Goal: Information Seeking & Learning: Learn about a topic

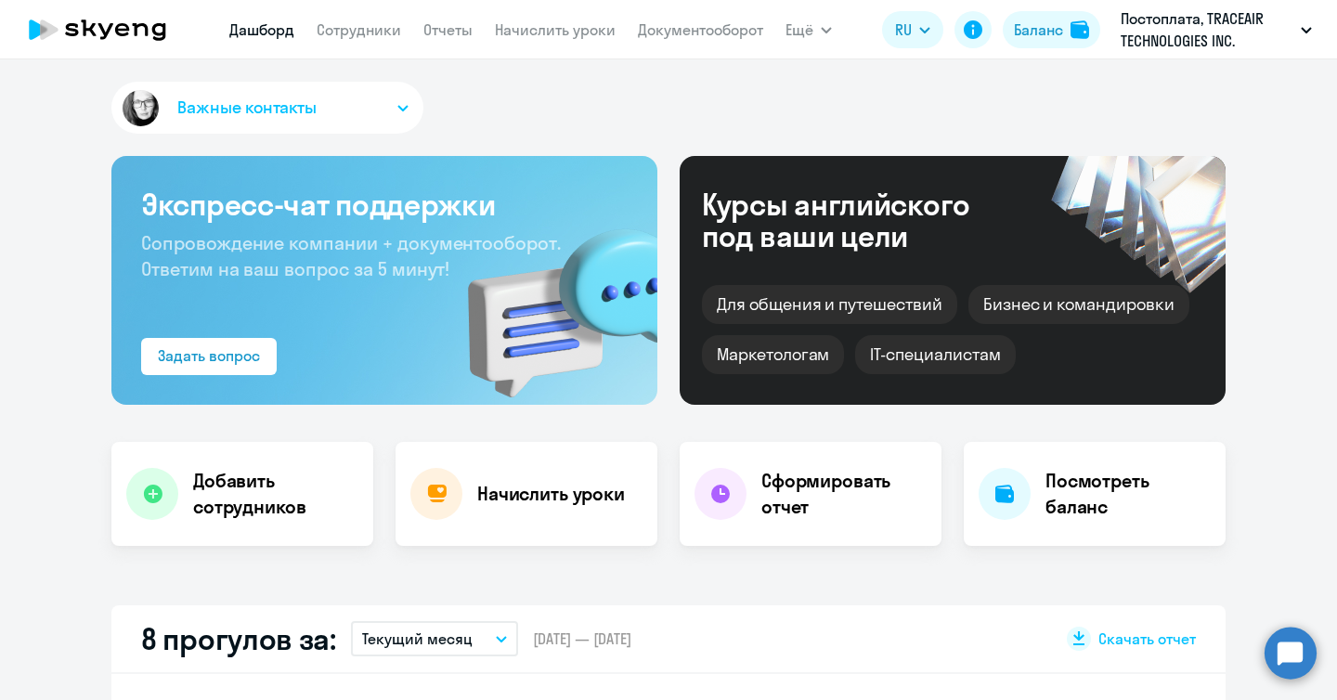
select select "30"
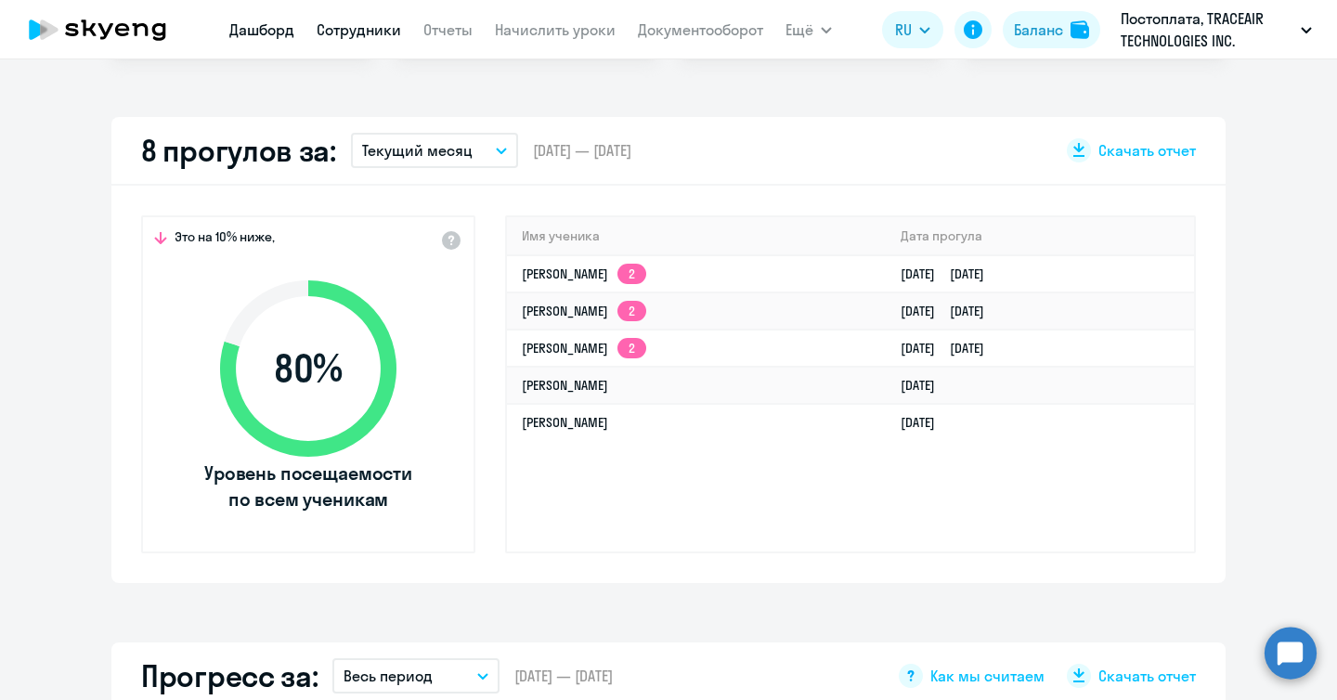
click at [343, 31] on link "Сотрудники" at bounding box center [359, 29] width 84 height 19
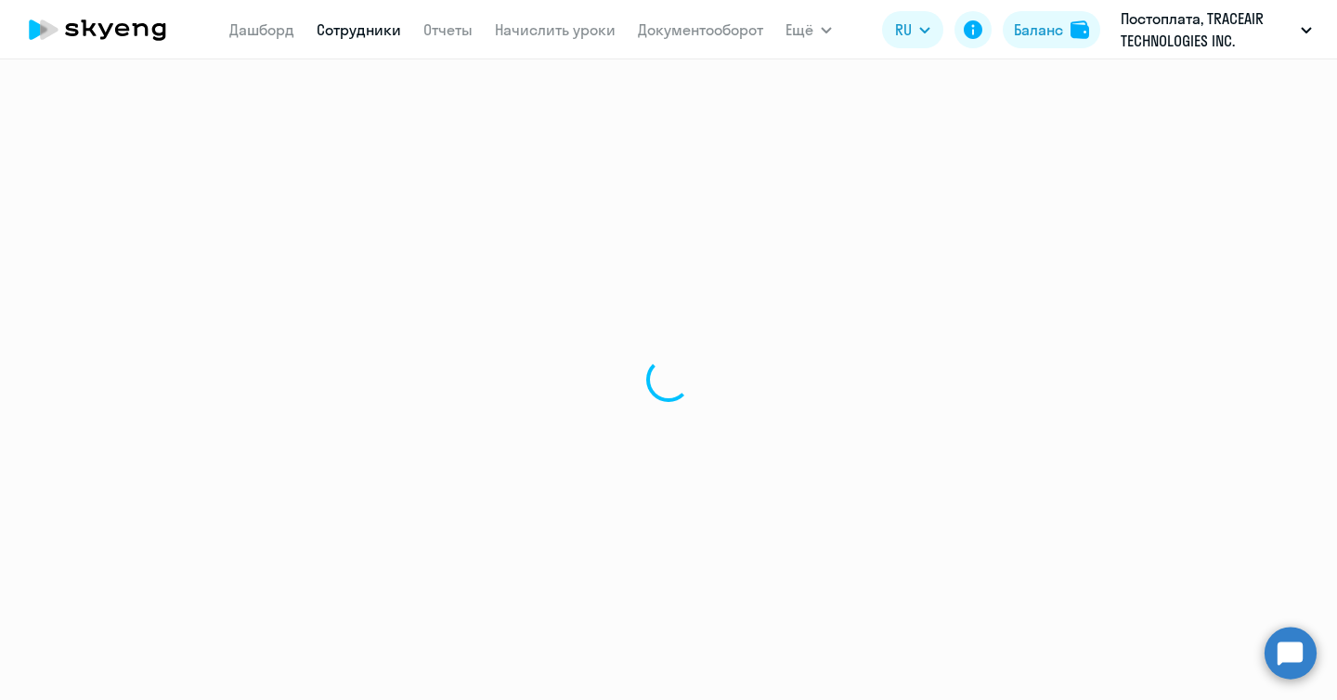
select select "30"
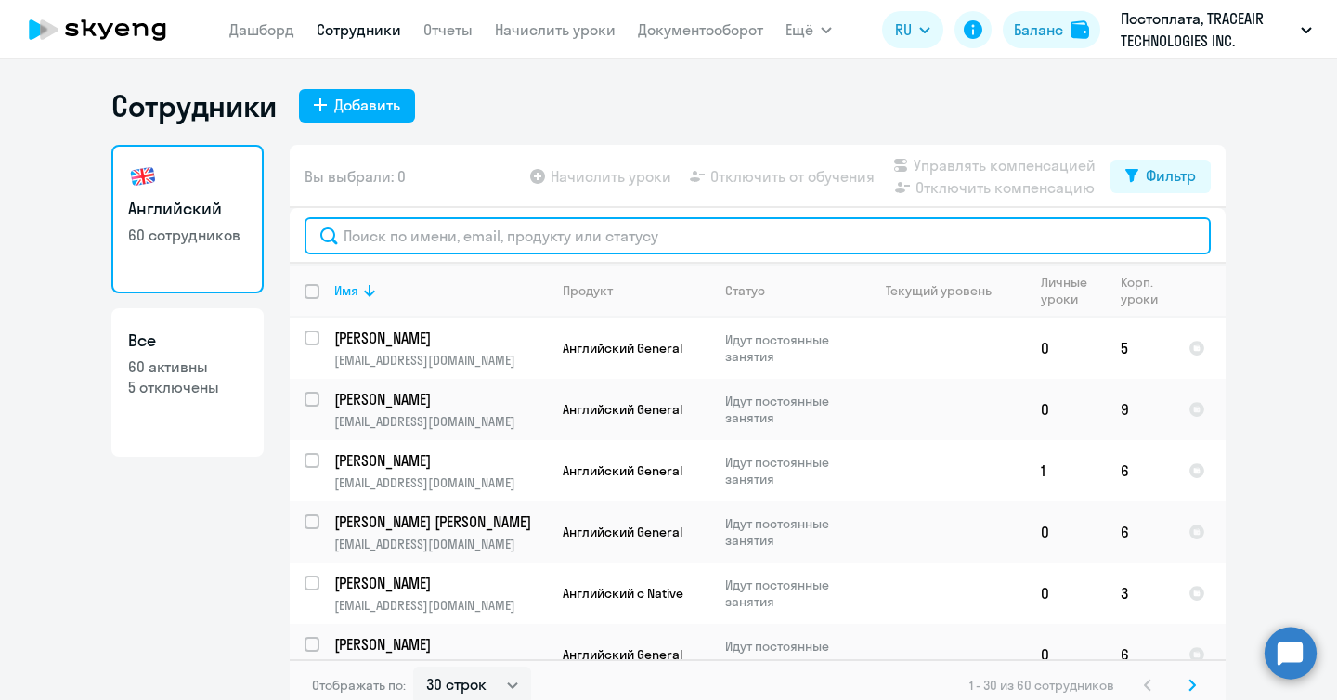
click at [351, 242] on input "text" at bounding box center [757, 235] width 906 height 37
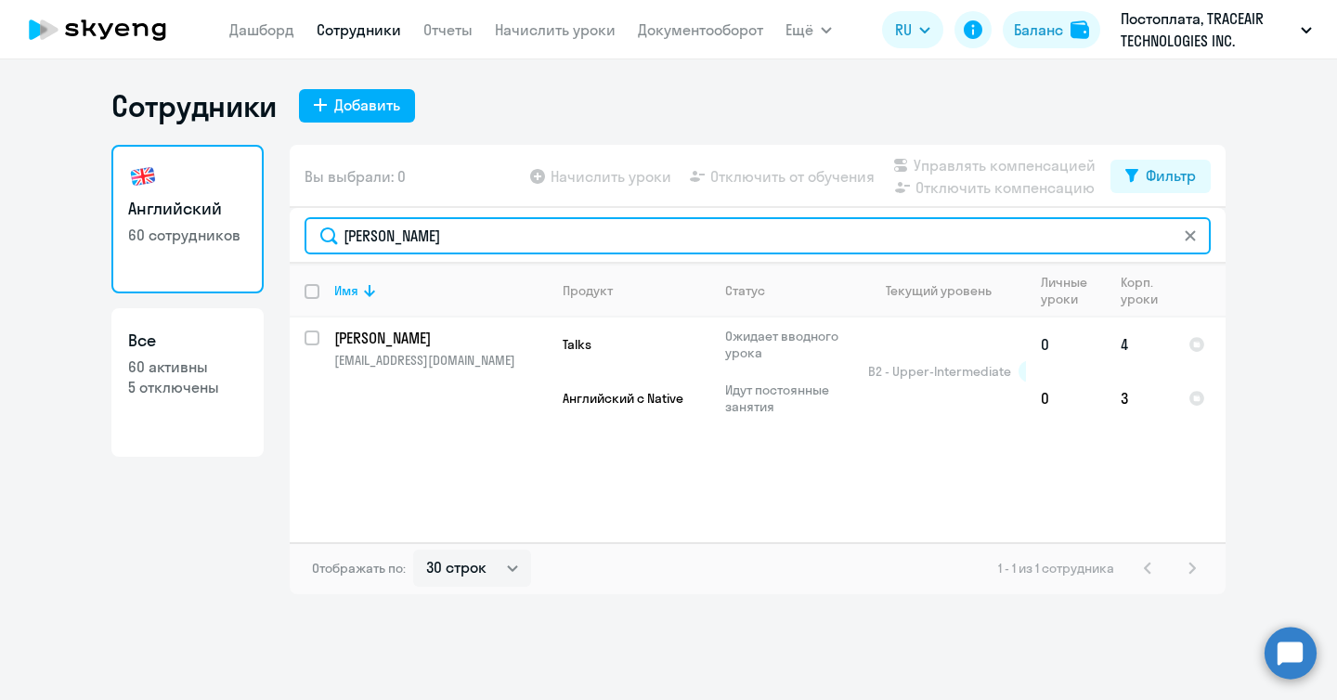
type input "[PERSON_NAME]"
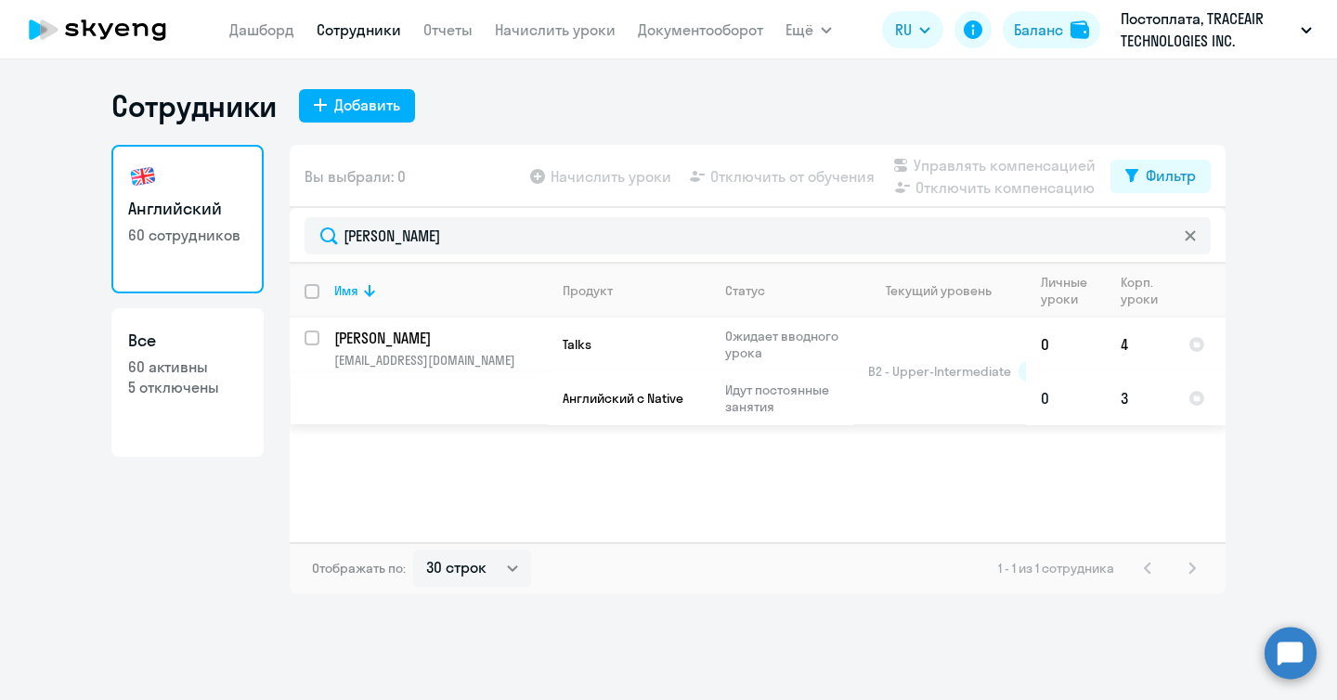
click at [1116, 400] on td "3" at bounding box center [1140, 398] width 68 height 54
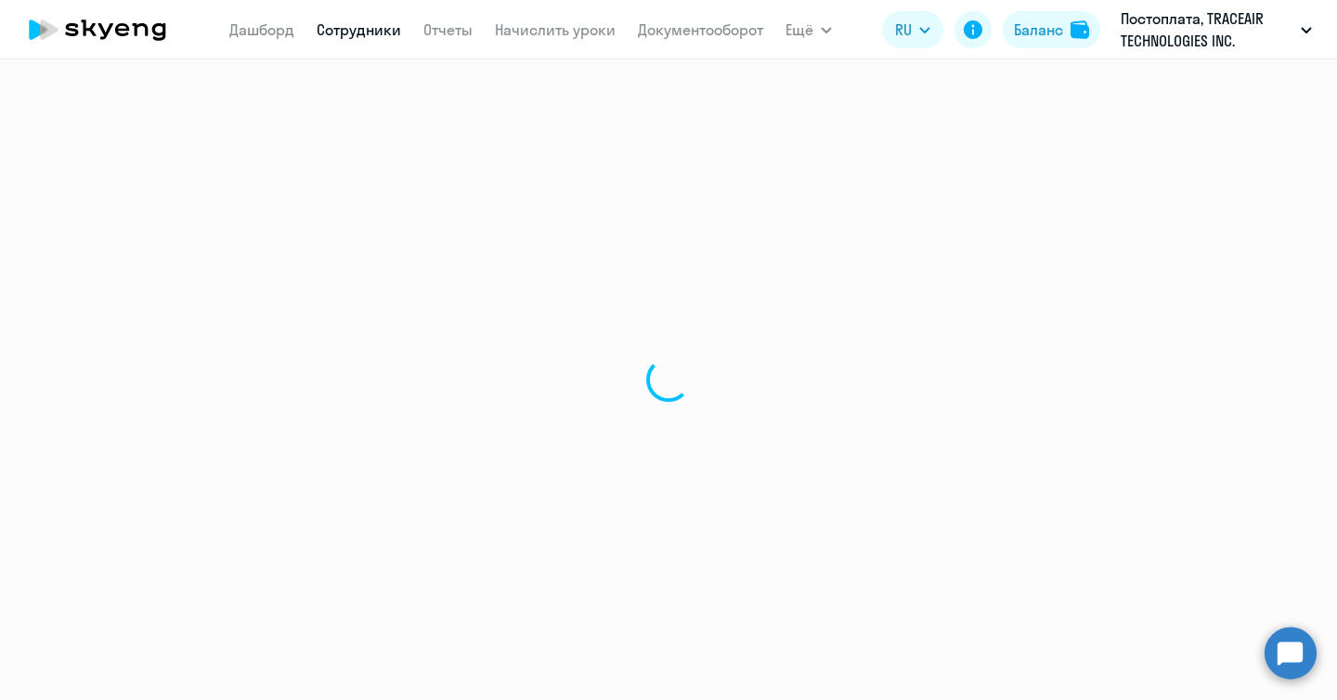
click at [1064, 401] on div at bounding box center [668, 379] width 1337 height 641
select select "english"
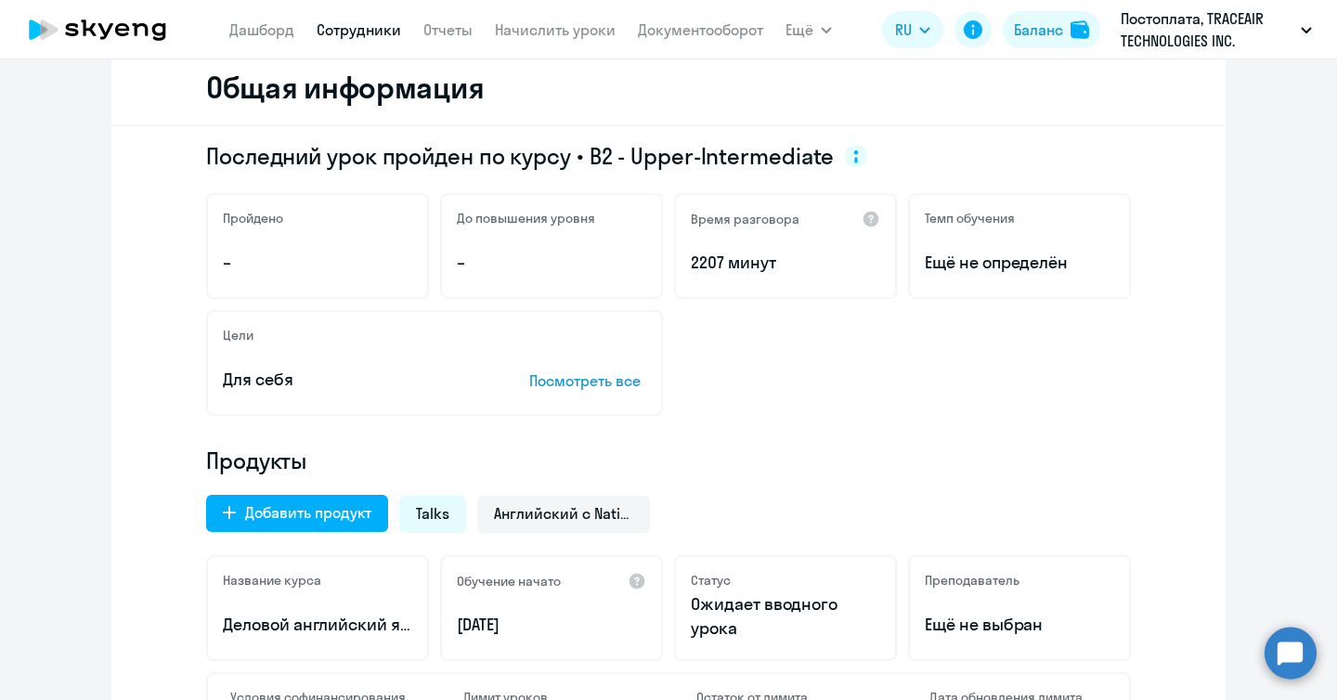
scroll to position [235, 0]
click at [763, 256] on p "2207 минут" at bounding box center [785, 264] width 189 height 24
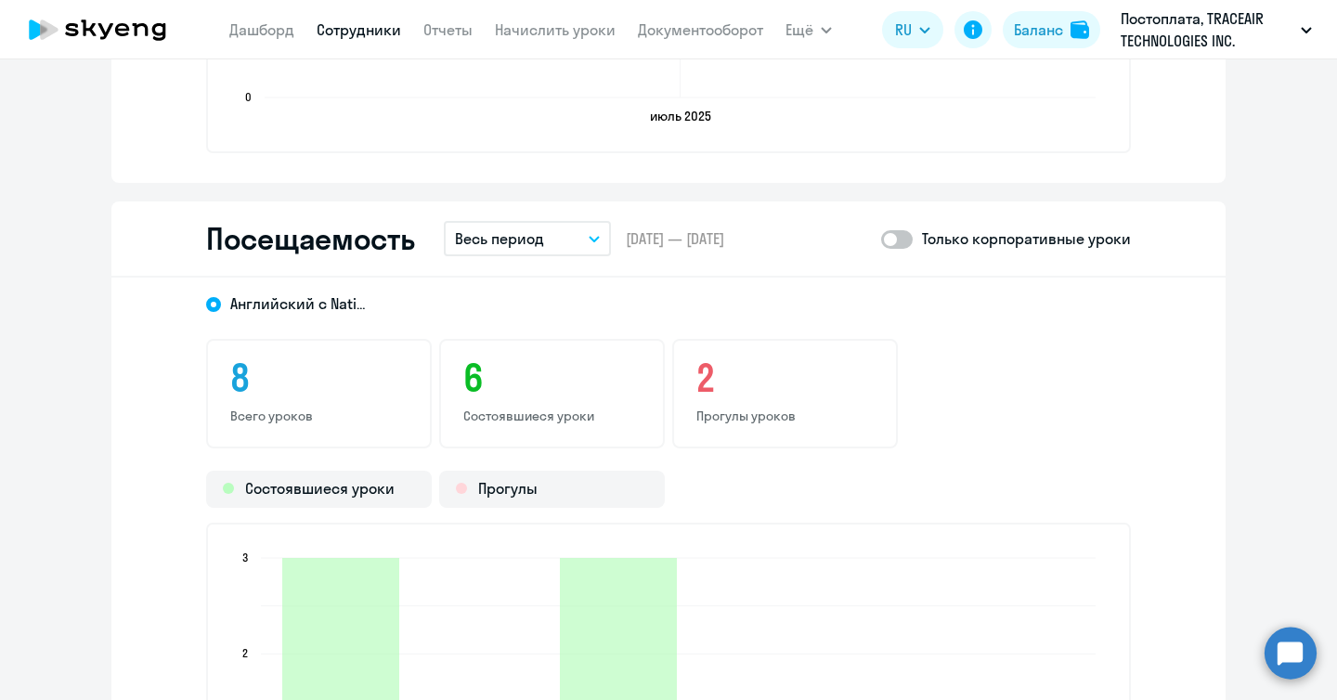
scroll to position [2145, 0]
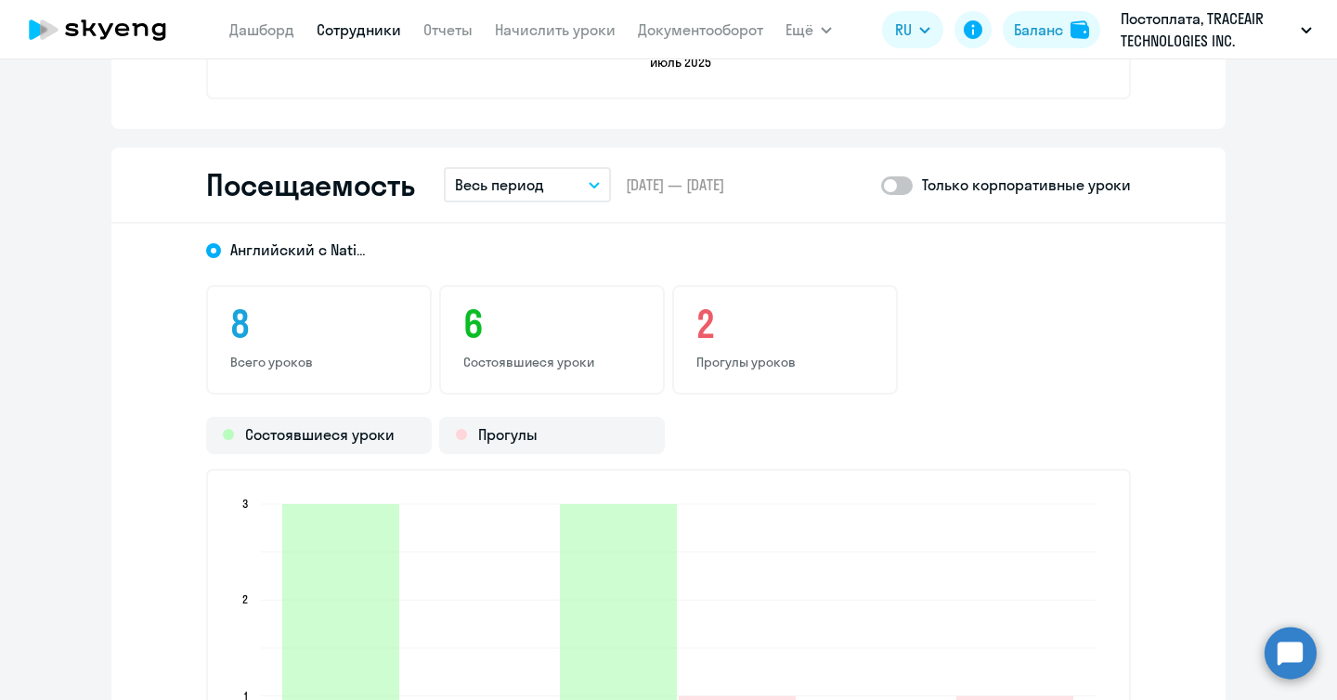
click at [677, 338] on div "2 Прогулы уроков" at bounding box center [785, 340] width 226 height 110
click at [708, 338] on h3 "2" at bounding box center [784, 324] width 177 height 45
click at [508, 447] on div "Прогулы" at bounding box center [552, 435] width 226 height 37
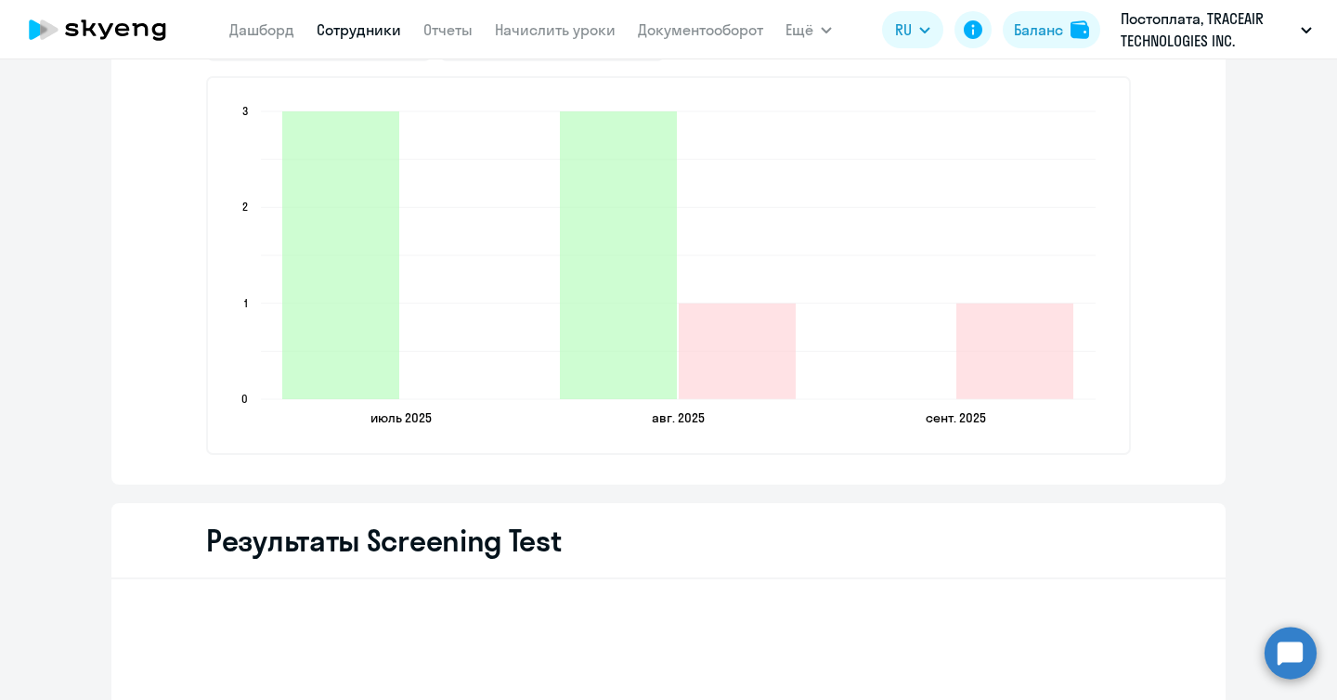
scroll to position [2254, 0]
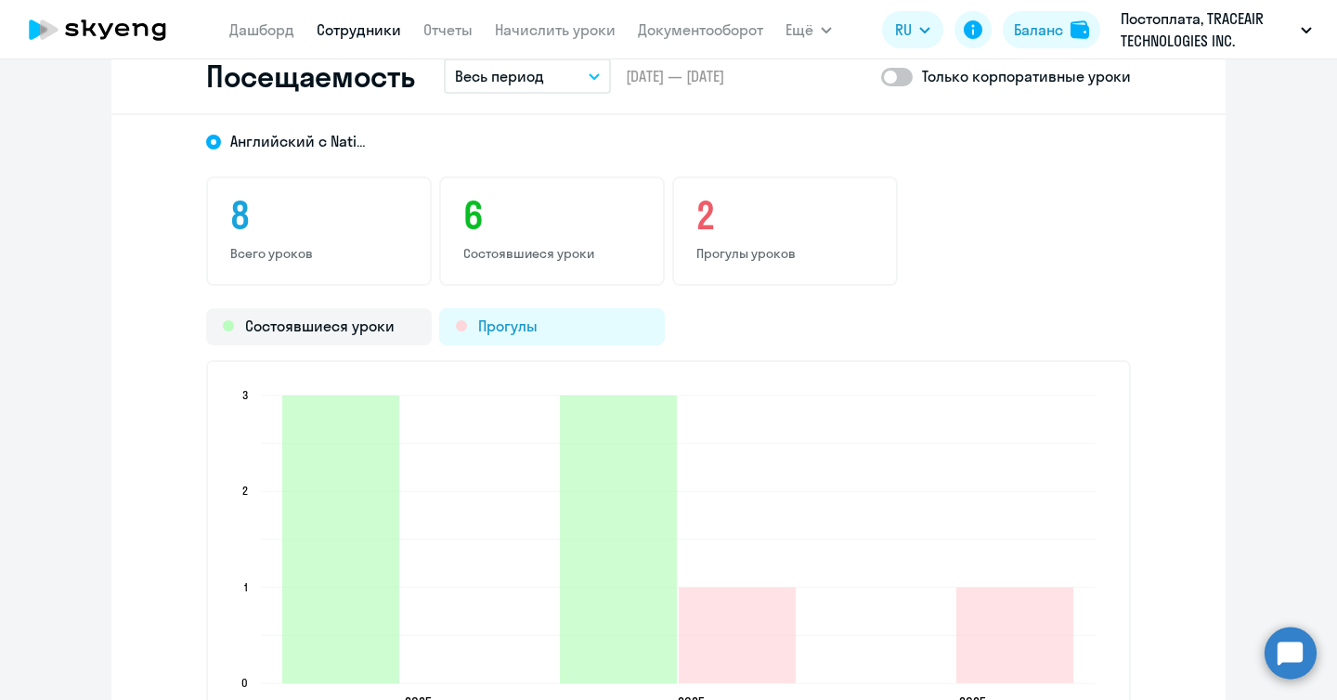
click at [517, 308] on div "Прогулы" at bounding box center [552, 326] width 226 height 37
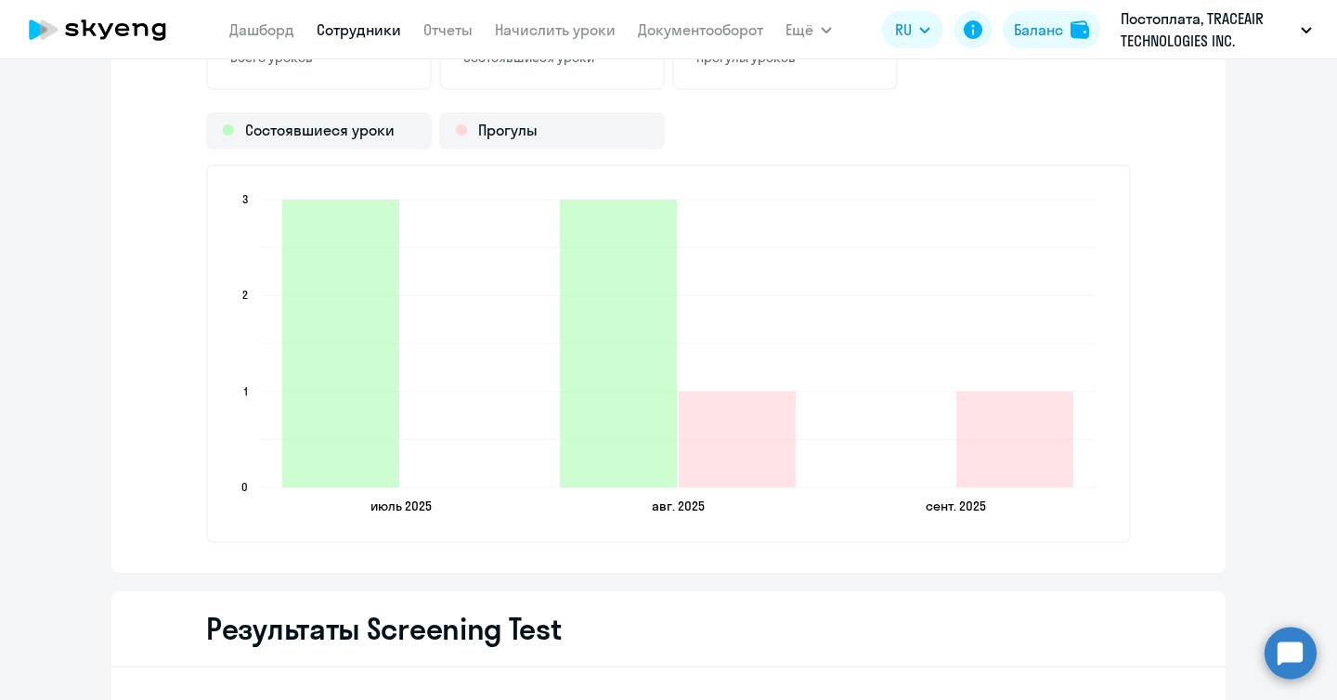
scroll to position [2583, 0]
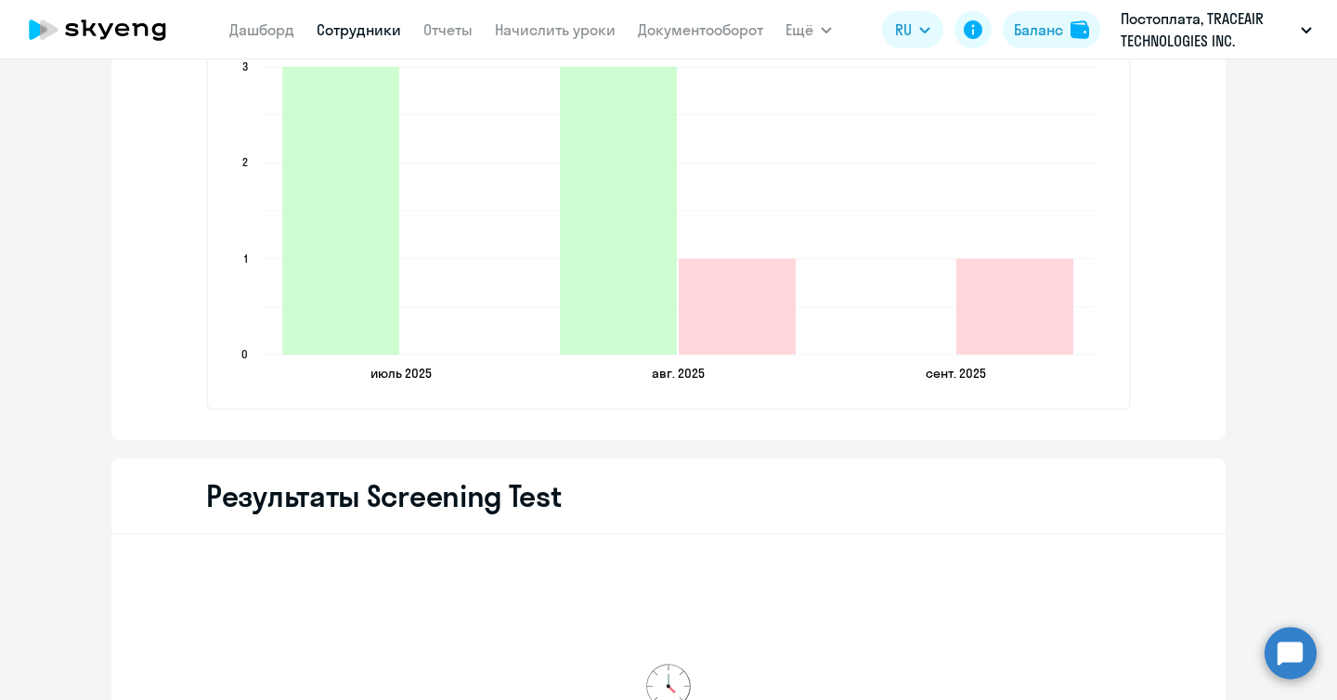
click at [1063, 334] on icon "2025-08-31T20:00:00.000Z Прогулы 1" at bounding box center [1014, 307] width 117 height 96
click at [1009, 321] on icon "2025-08-31T20:00:00.000Z Прогулы 1" at bounding box center [1014, 307] width 117 height 96
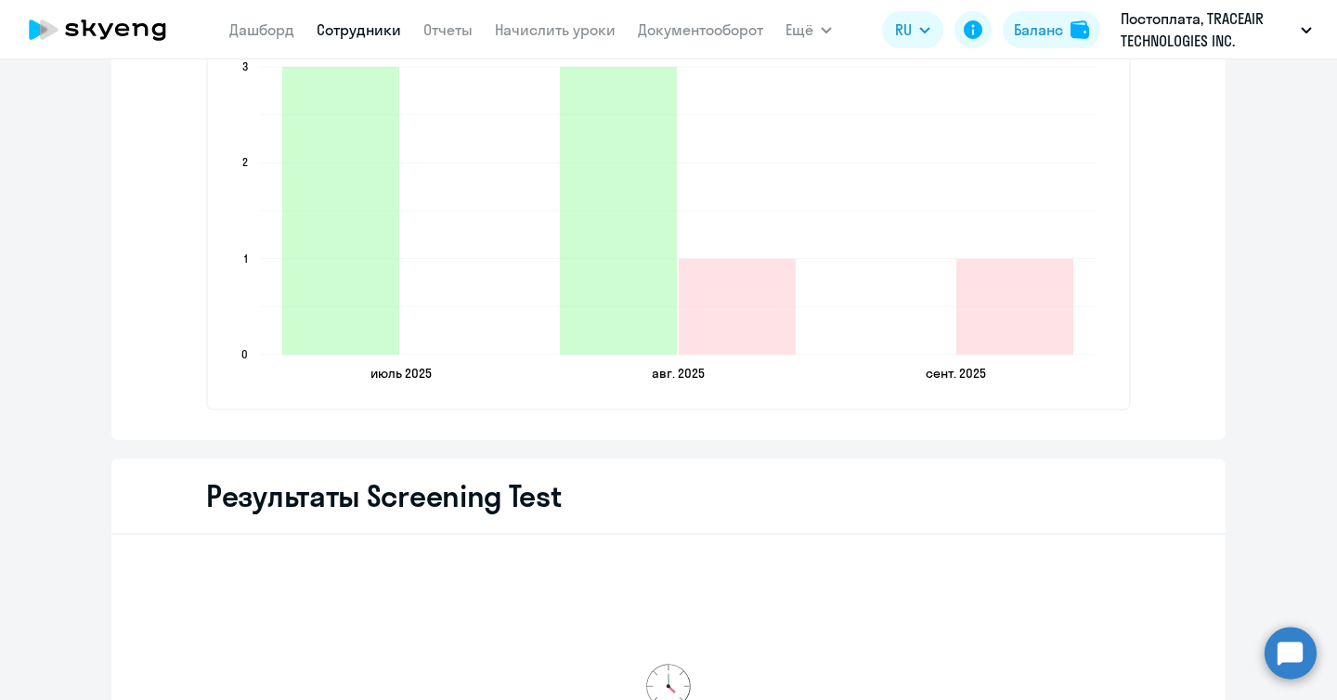
click at [969, 219] on icon "[DATE] [DATE] [DATE] [DATE] [DATE] [DATE] 0 0 1 1 2 2 3 3" at bounding box center [668, 221] width 882 height 327
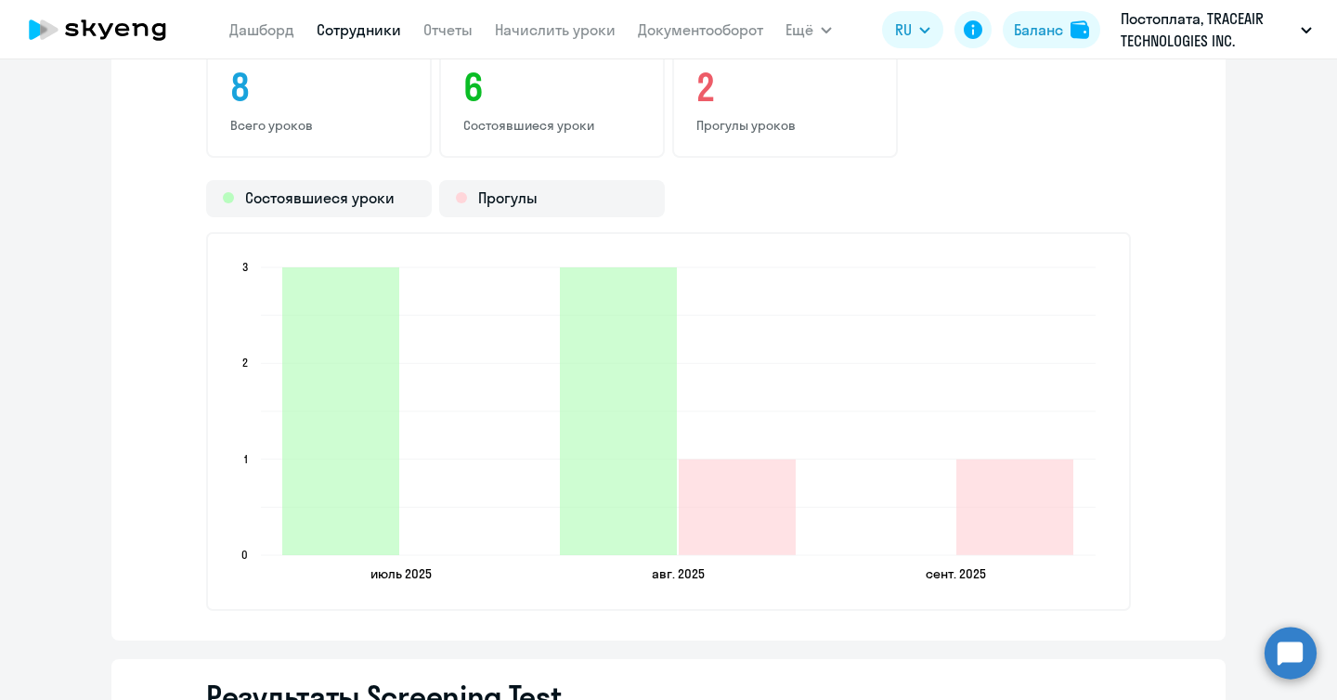
scroll to position [1867, 0]
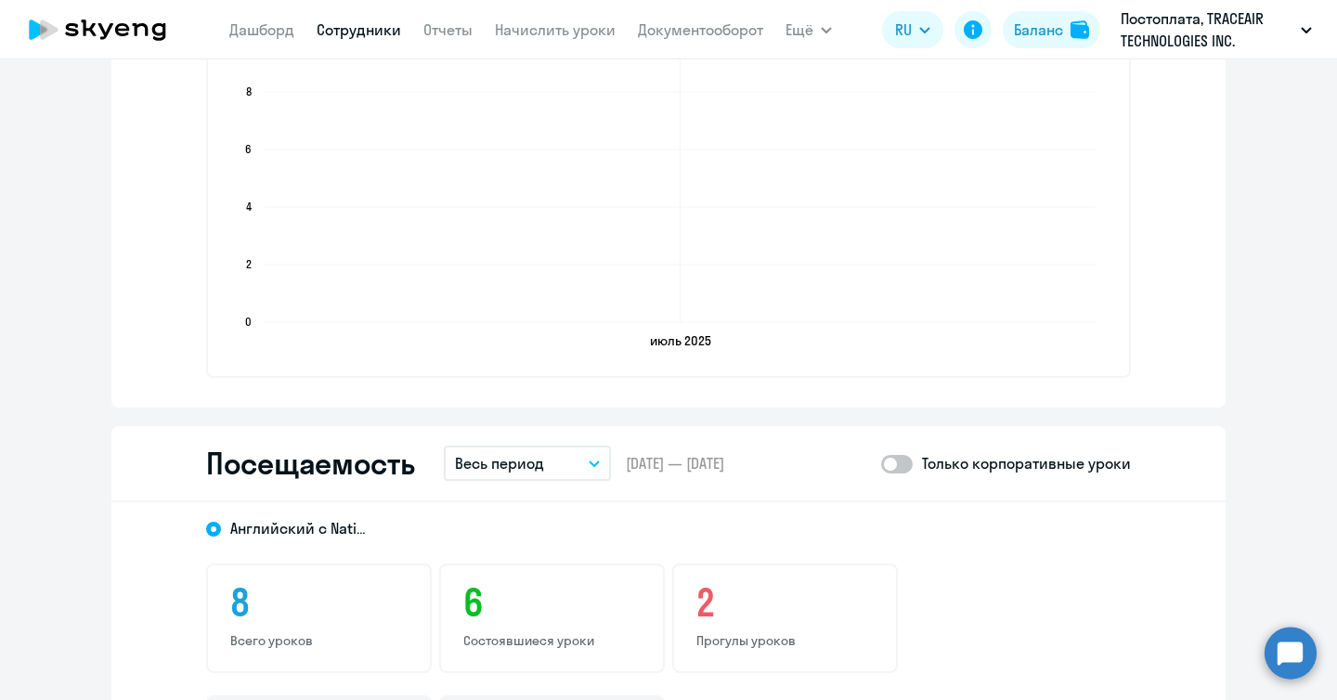
click at [905, 460] on span at bounding box center [897, 464] width 32 height 19
click at [881, 463] on input "checkbox" at bounding box center [880, 463] width 1 height 1
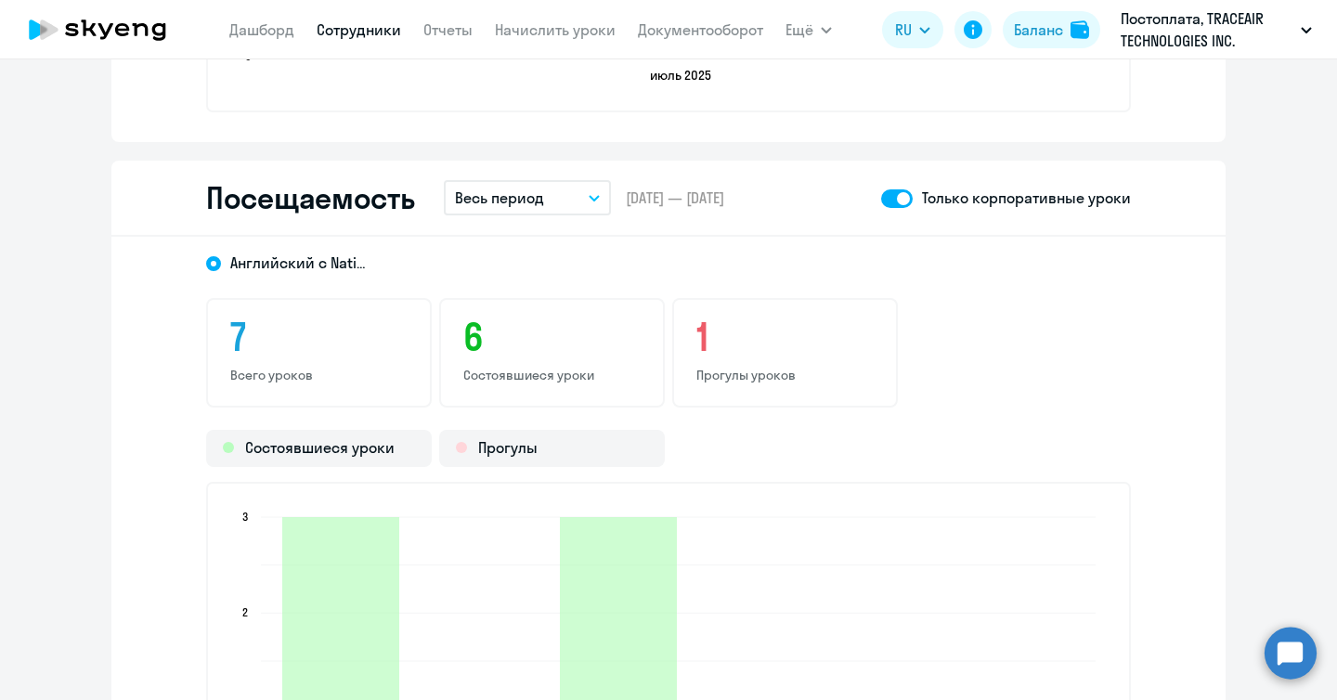
scroll to position [2030, 0]
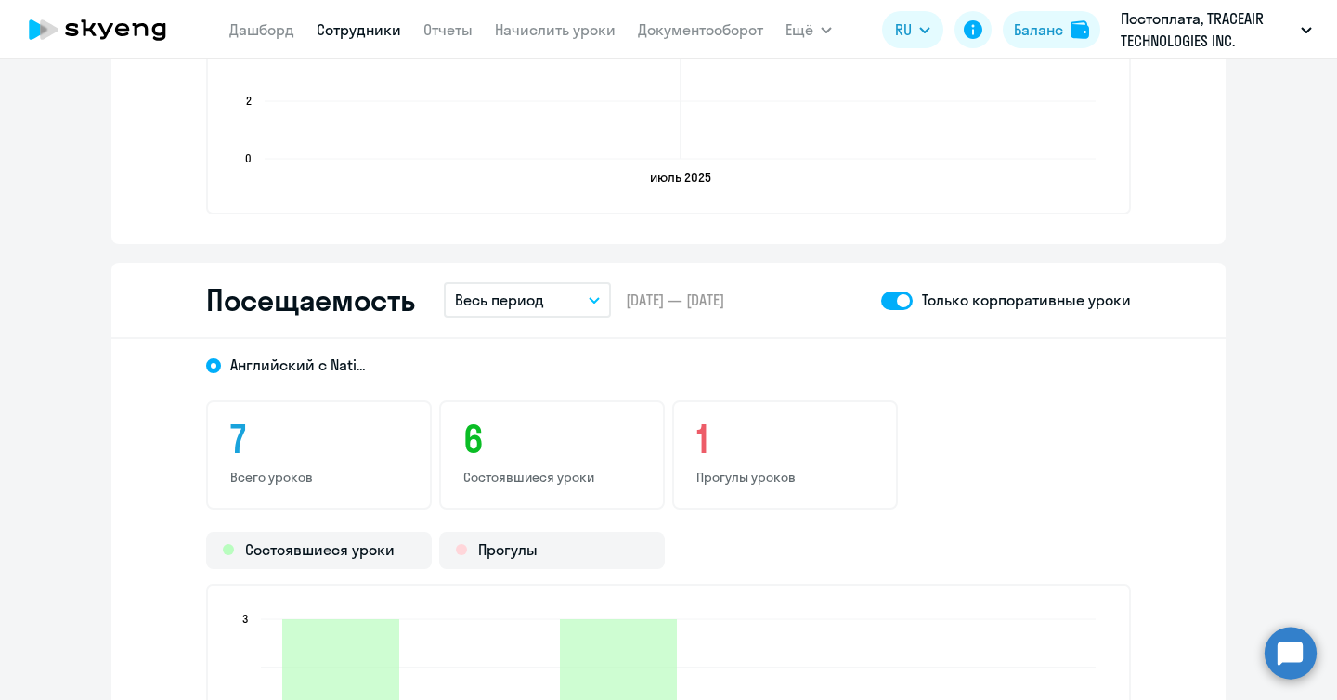
click at [743, 444] on h3 "1" at bounding box center [784, 439] width 177 height 45
click at [898, 301] on span at bounding box center [897, 300] width 32 height 19
click at [881, 301] on input "checkbox" at bounding box center [880, 300] width 1 height 1
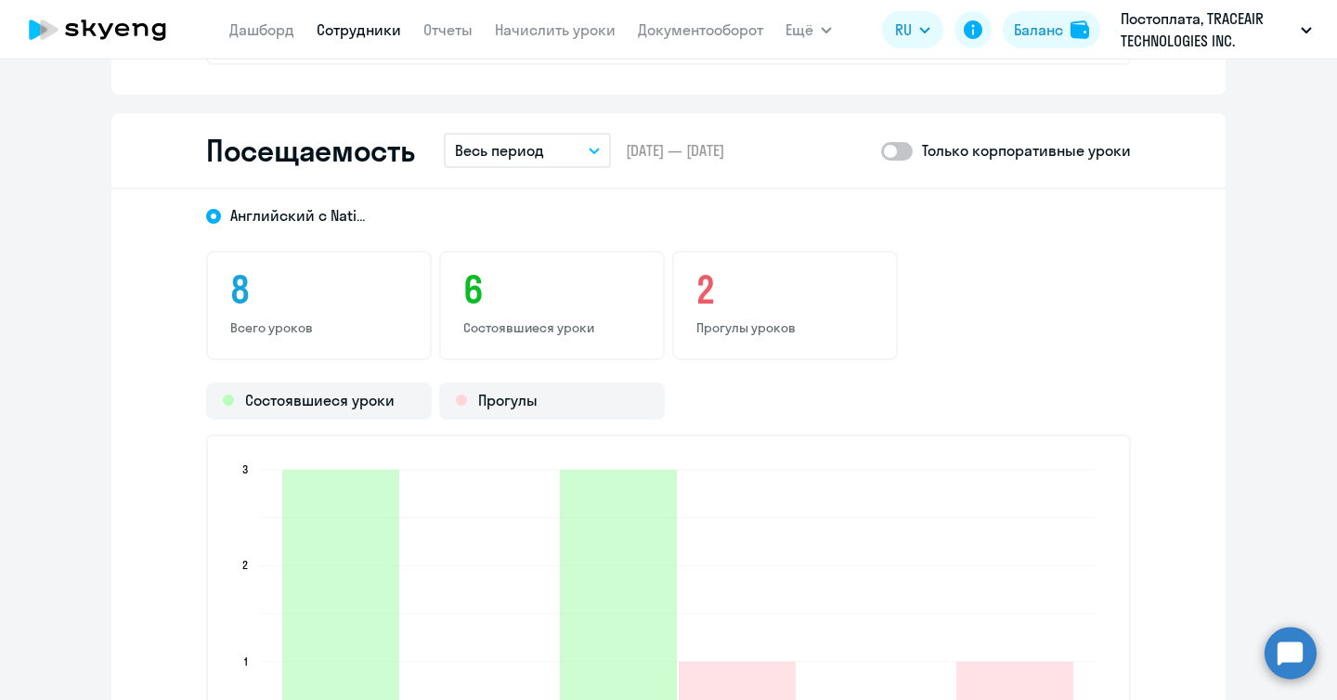
scroll to position [2183, 0]
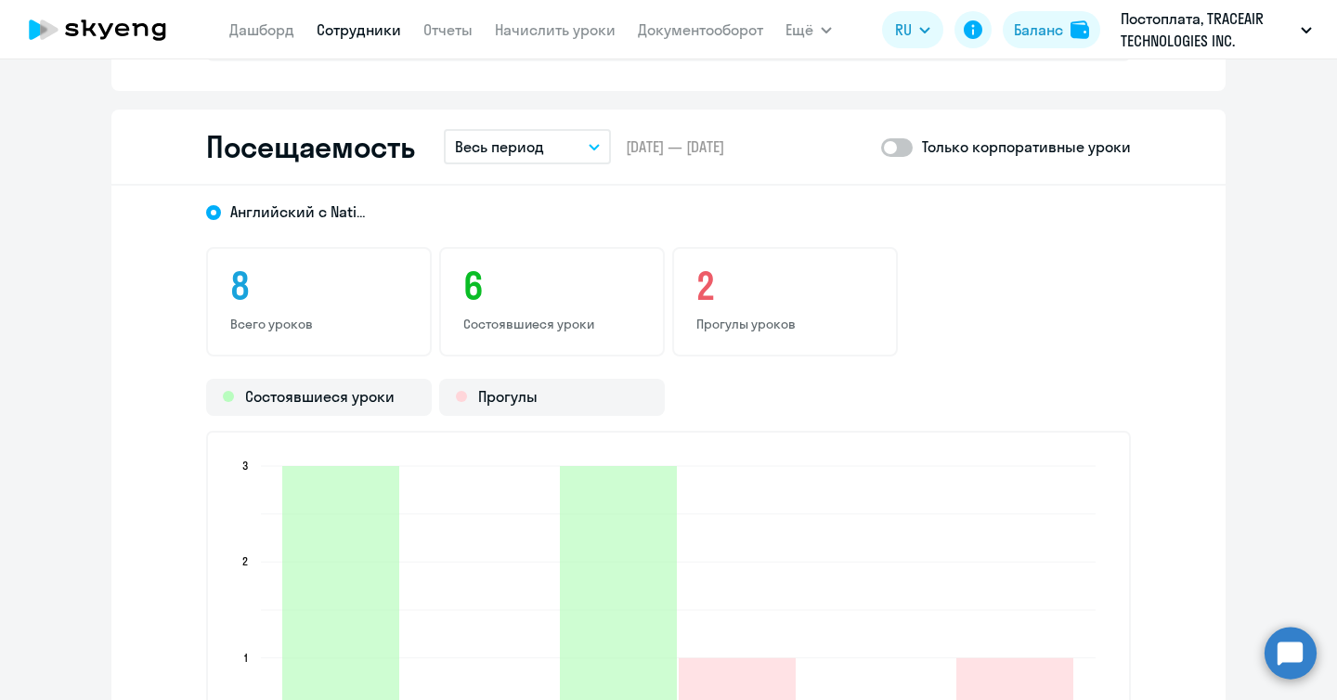
click at [897, 138] on span at bounding box center [897, 147] width 32 height 19
click at [881, 147] on input "checkbox" at bounding box center [880, 147] width 1 height 1
checkbox input "true"
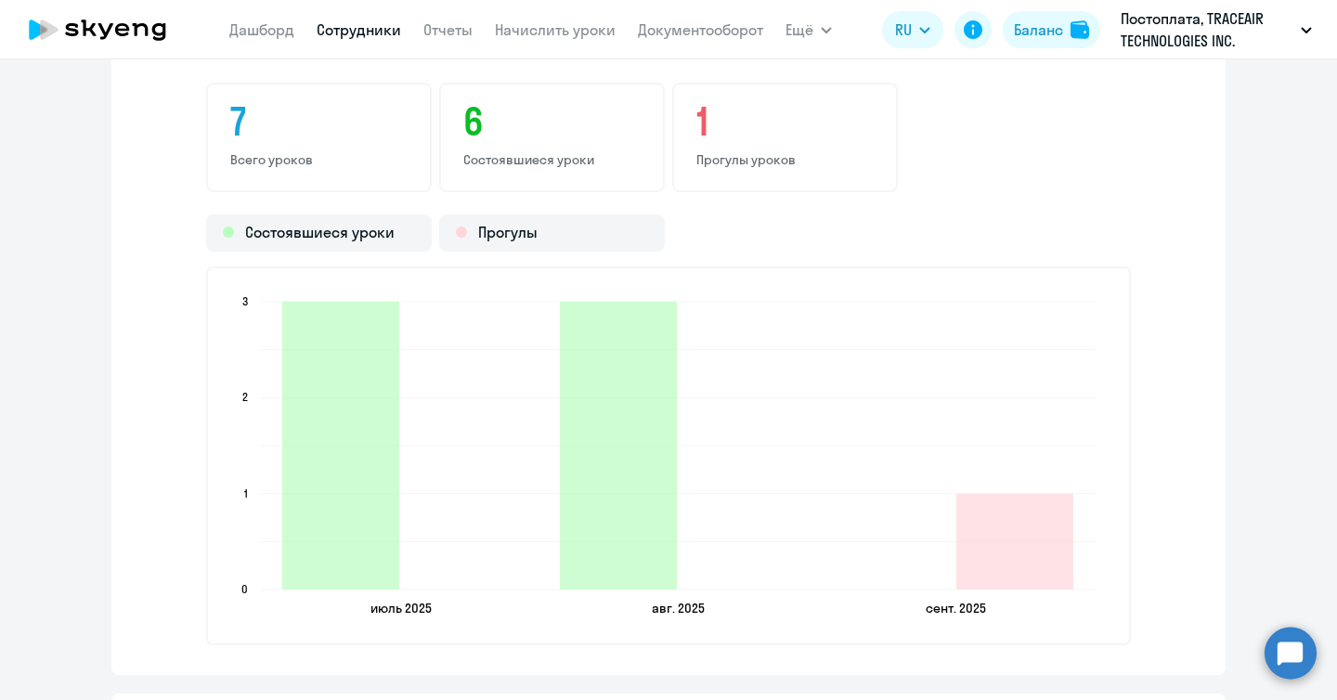
scroll to position [2330, 0]
